Goal: Task Accomplishment & Management: Use online tool/utility

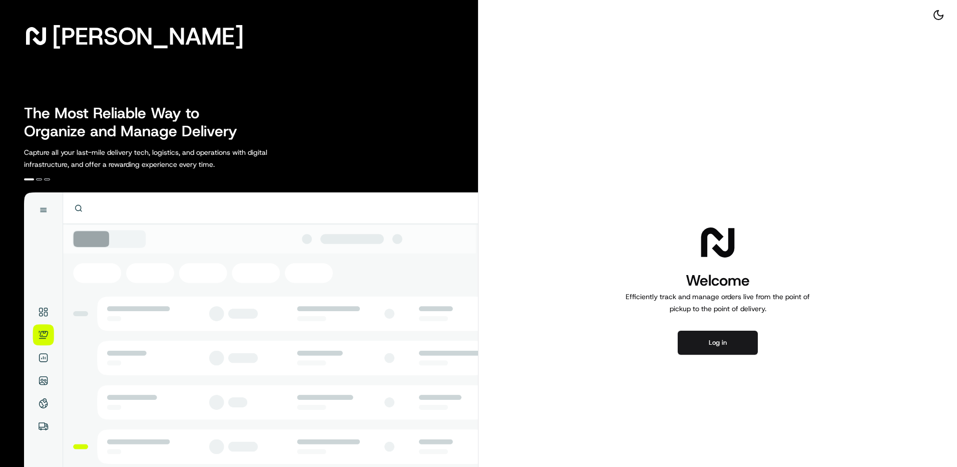
click at [691, 339] on button "Log in" at bounding box center [718, 342] width 80 height 24
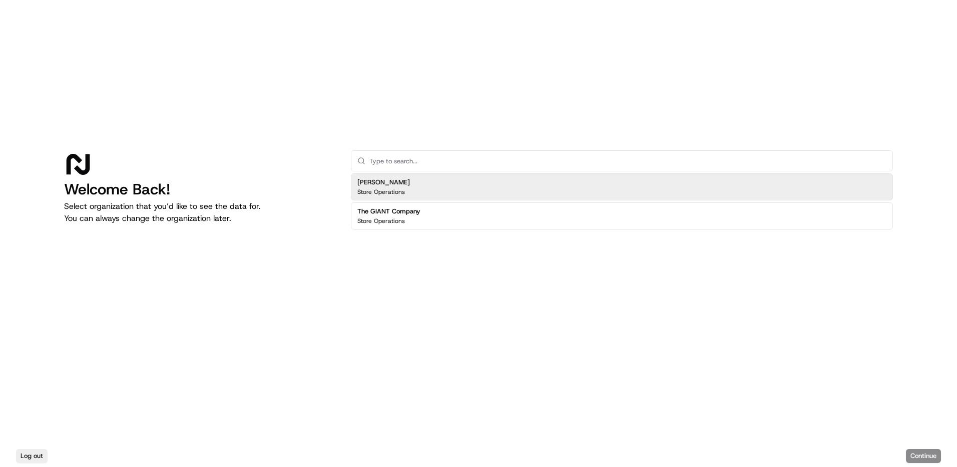
click at [424, 163] on input "text" at bounding box center [628, 161] width 517 height 20
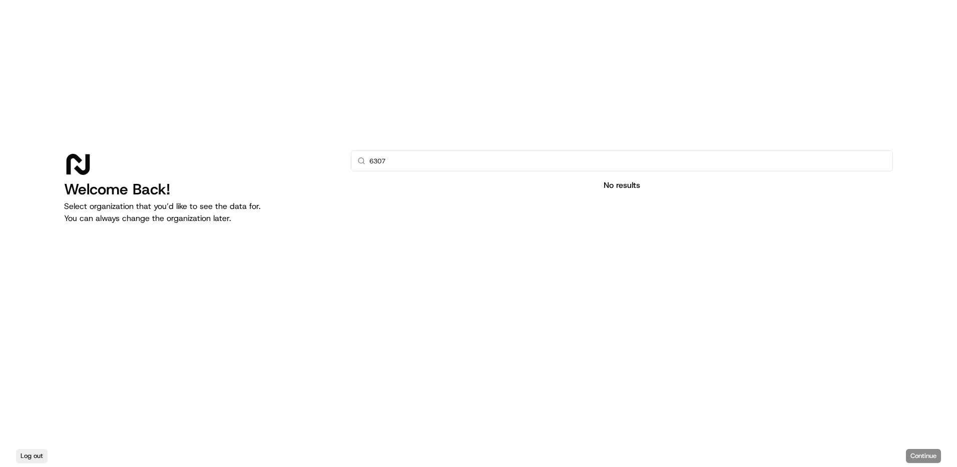
click at [907, 453] on div "Log out Continue" at bounding box center [478, 456] width 957 height 22
click at [385, 161] on input "6307" at bounding box center [628, 161] width 517 height 20
type input "6"
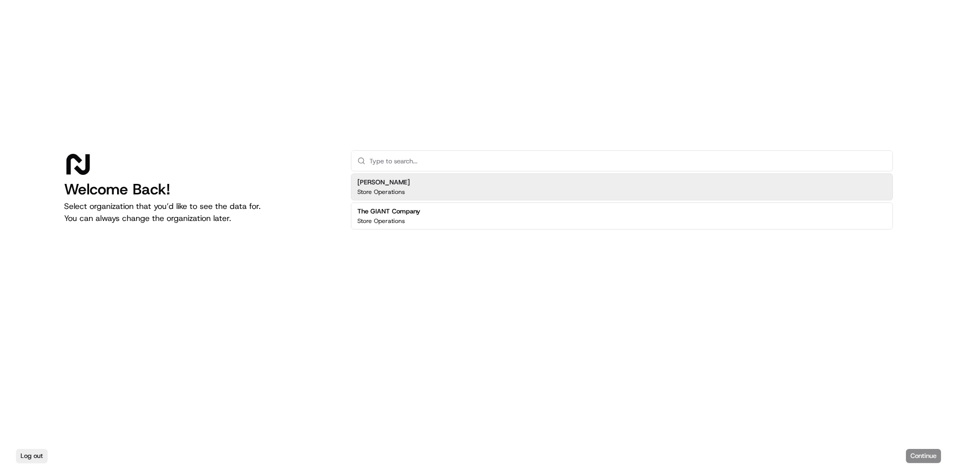
click at [392, 190] on p "Store Operations" at bounding box center [382, 192] width 48 height 8
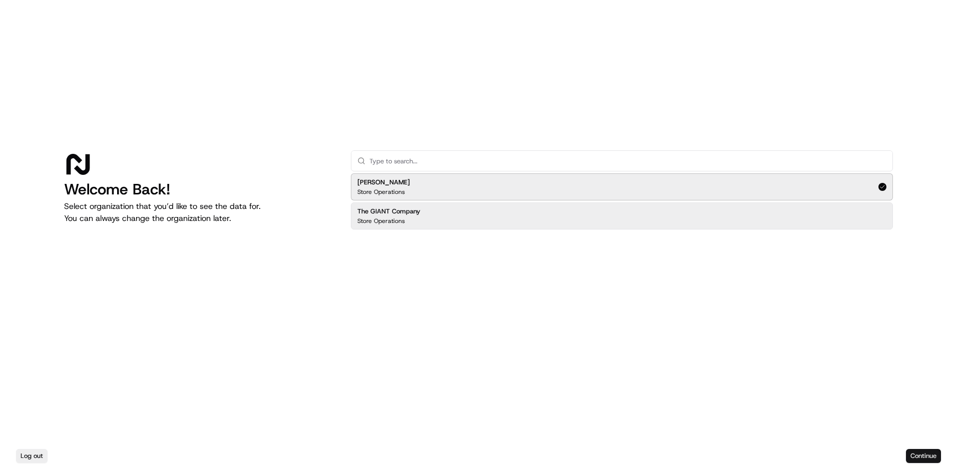
click at [920, 454] on button "Continue" at bounding box center [923, 456] width 35 height 14
